Goal: Task Accomplishment & Management: Manage account settings

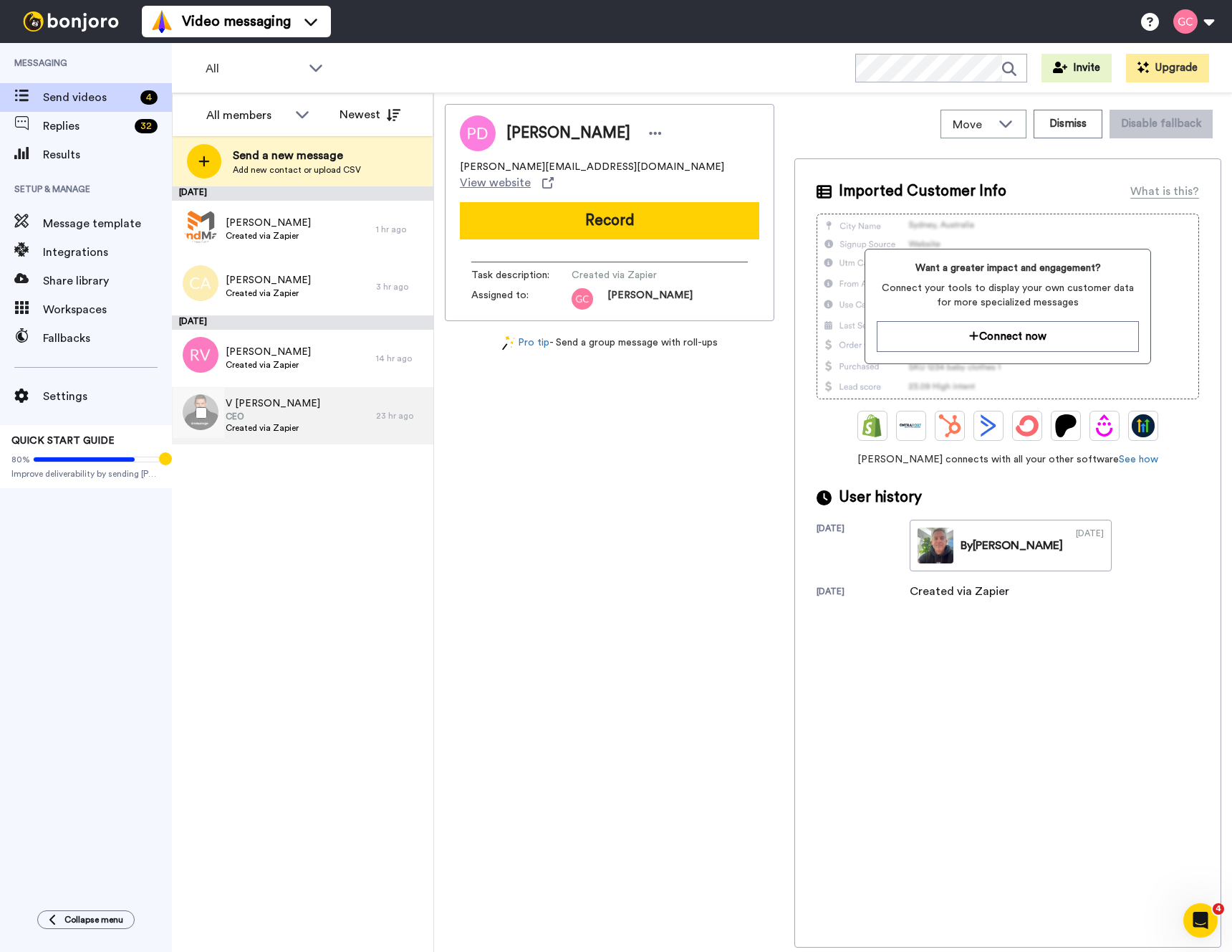
click at [383, 414] on div "23 hr ago" at bounding box center [401, 415] width 50 height 11
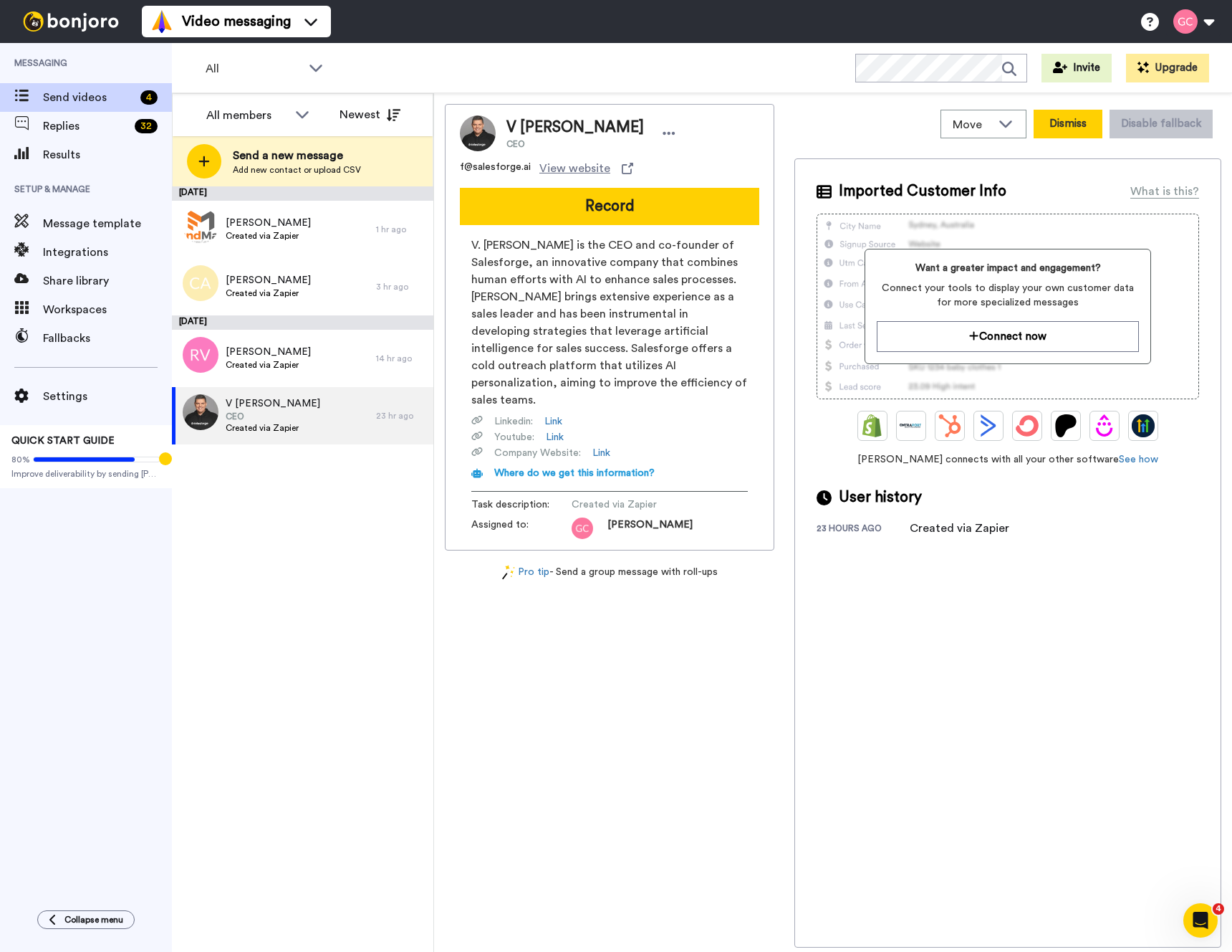
click at [1071, 125] on button "Dismiss" at bounding box center [1068, 124] width 69 height 29
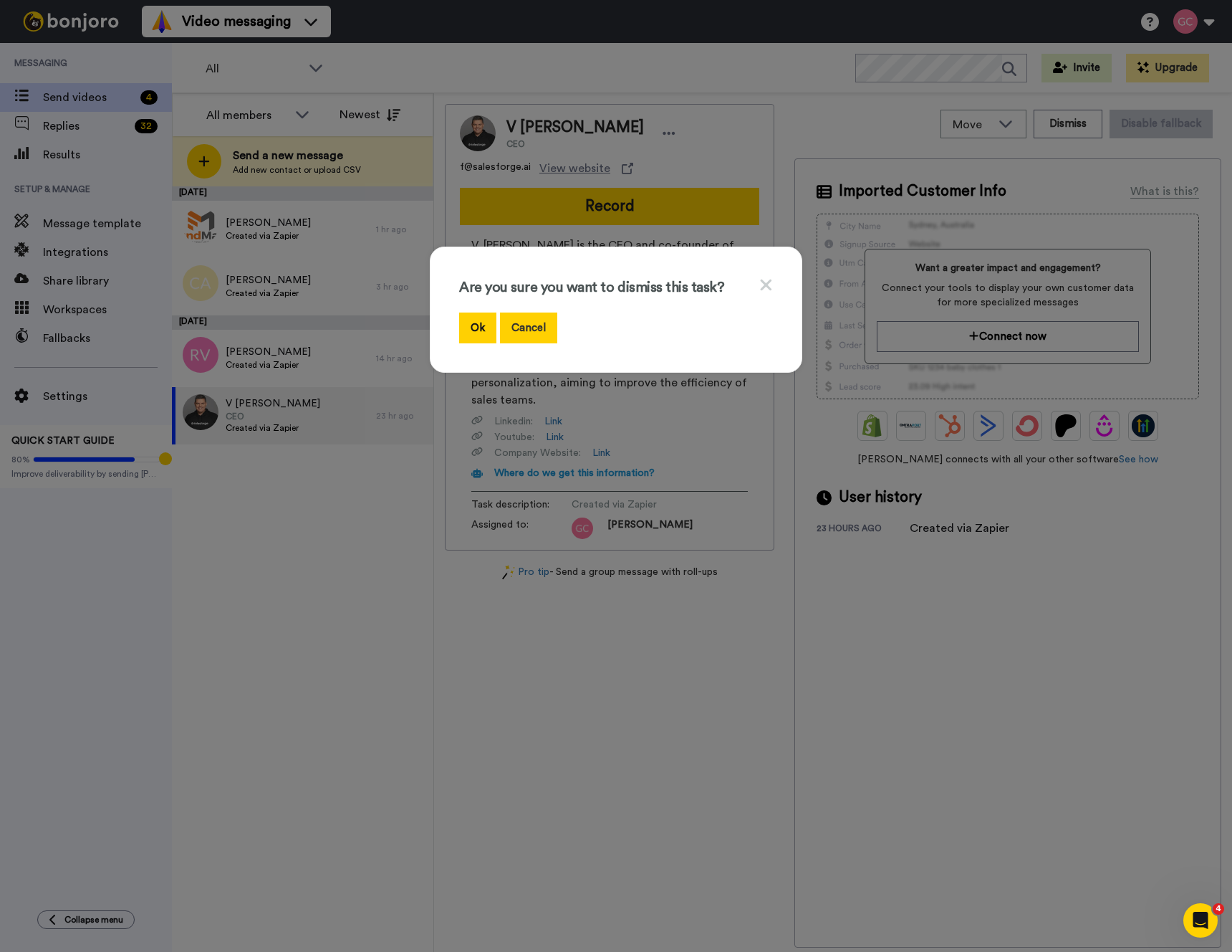
click at [516, 330] on button "Cancel" at bounding box center [529, 327] width 57 height 31
